Goal: Information Seeking & Learning: Learn about a topic

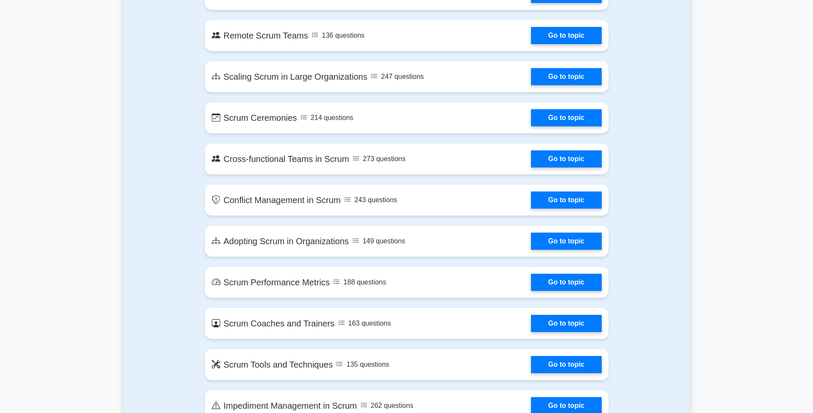
scroll to position [1058, 0]
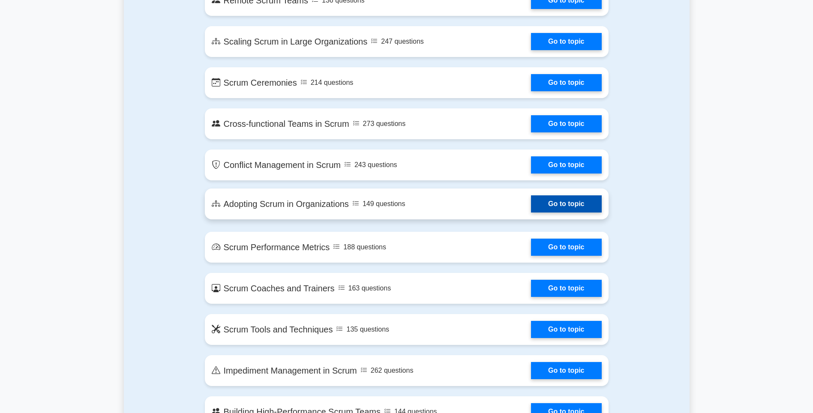
click at [531, 209] on link "Go to topic" at bounding box center [566, 203] width 70 height 17
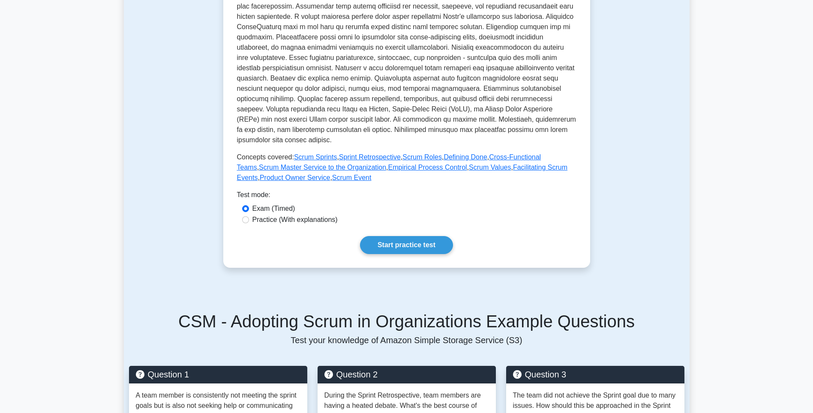
scroll to position [300, 0]
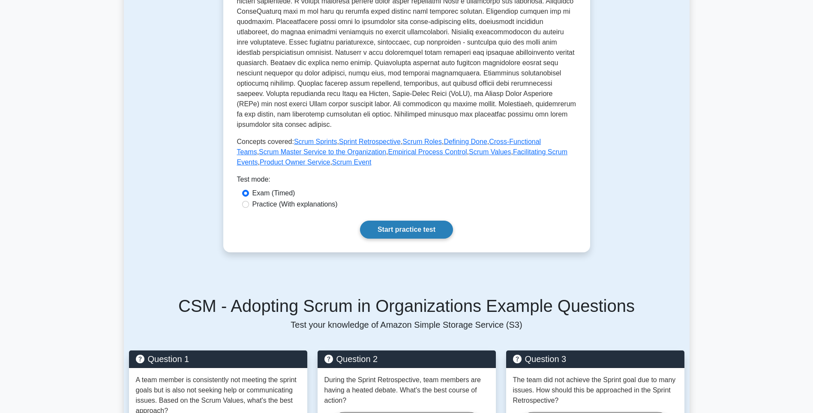
click at [405, 221] on link "Start practice test" at bounding box center [406, 230] width 93 height 18
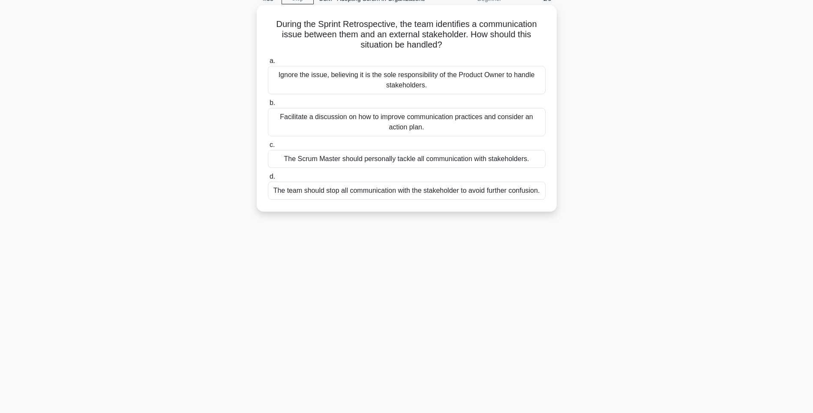
scroll to position [50, 0]
